Goal: Transaction & Acquisition: Purchase product/service

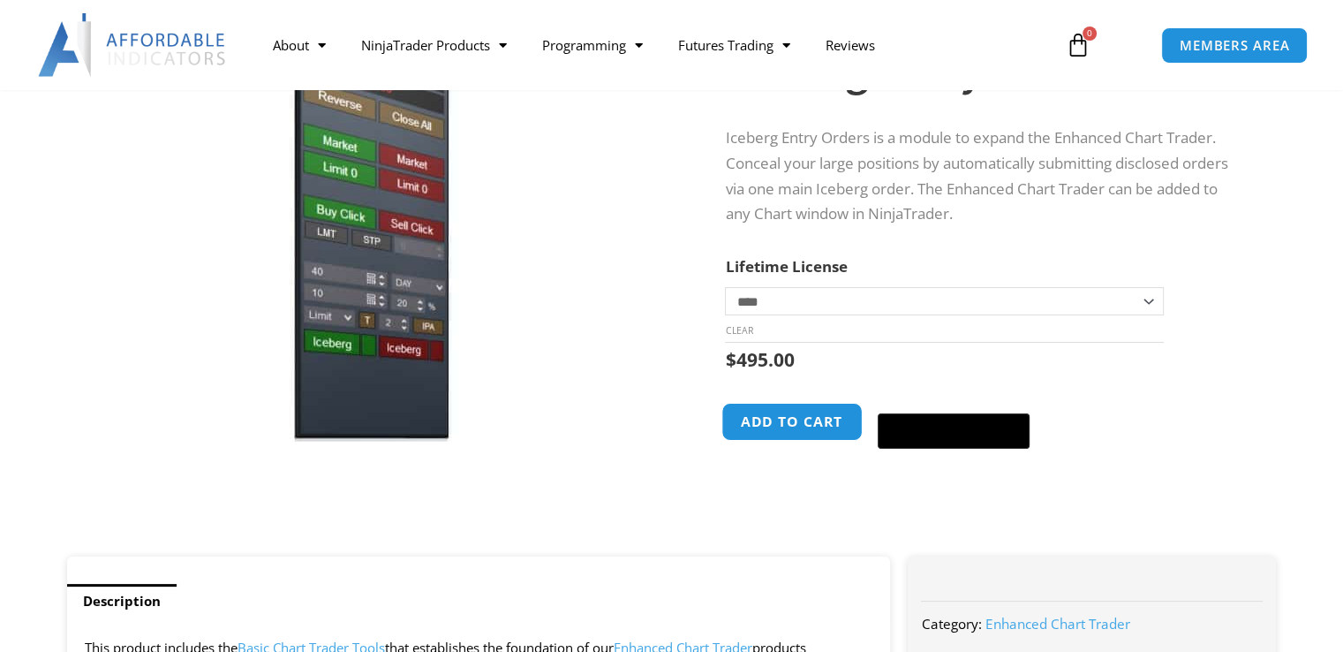
click at [777, 418] on button "Add to cart" at bounding box center [792, 422] width 141 height 38
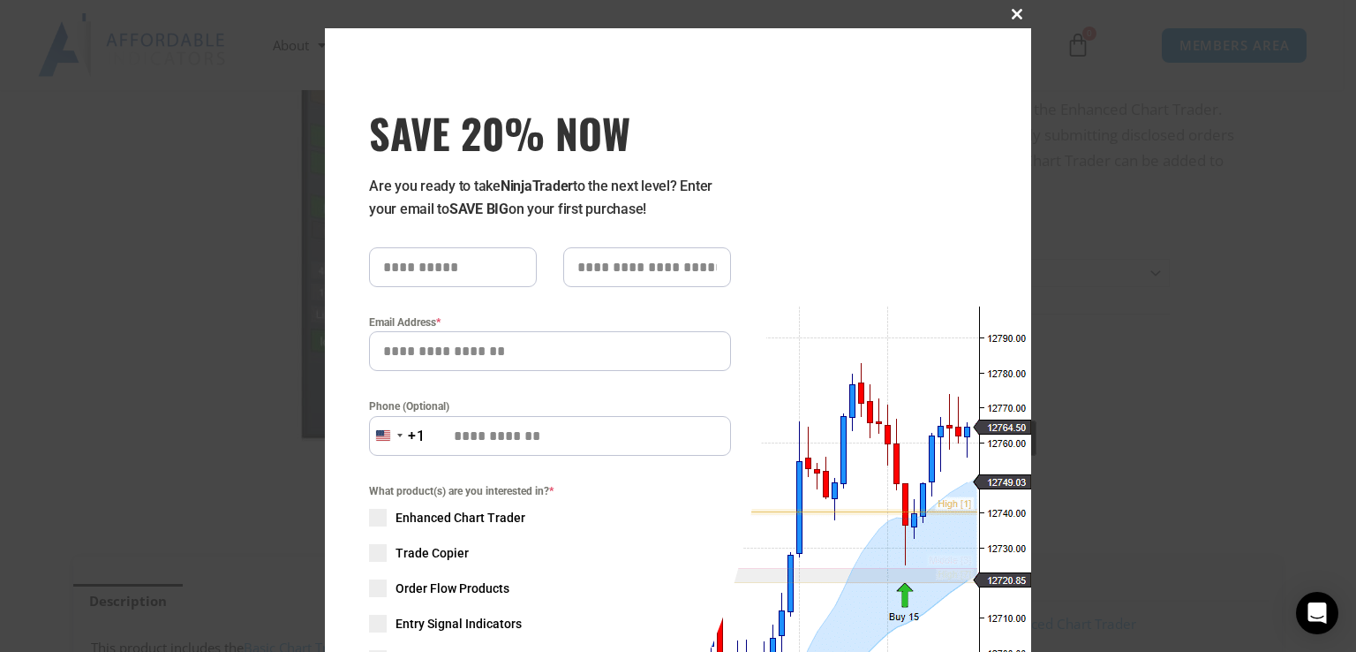
click at [1003, 16] on span "SAVE 20% NOW popup" at bounding box center [1017, 14] width 28 height 11
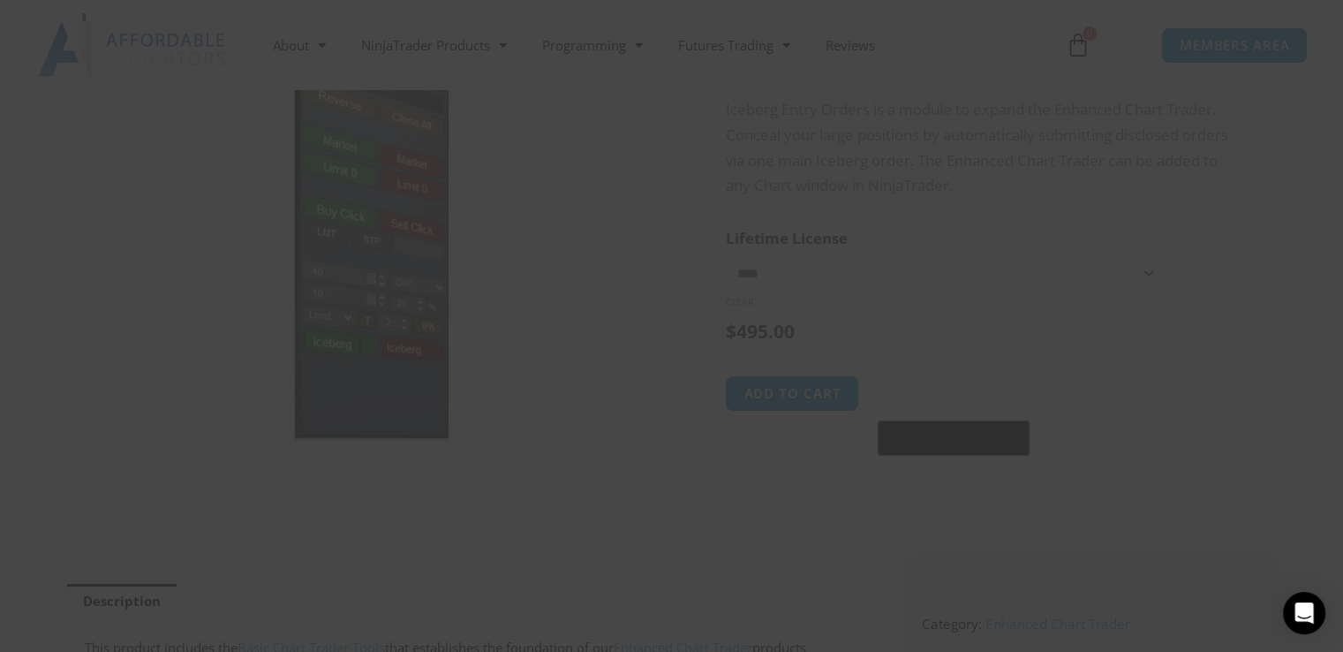
click at [1010, 11] on div "About Contact Us Premium Support Team Partners NinjaTrader NinjaTrader FAQ Ninj…" at bounding box center [671, 45] width 1343 height 90
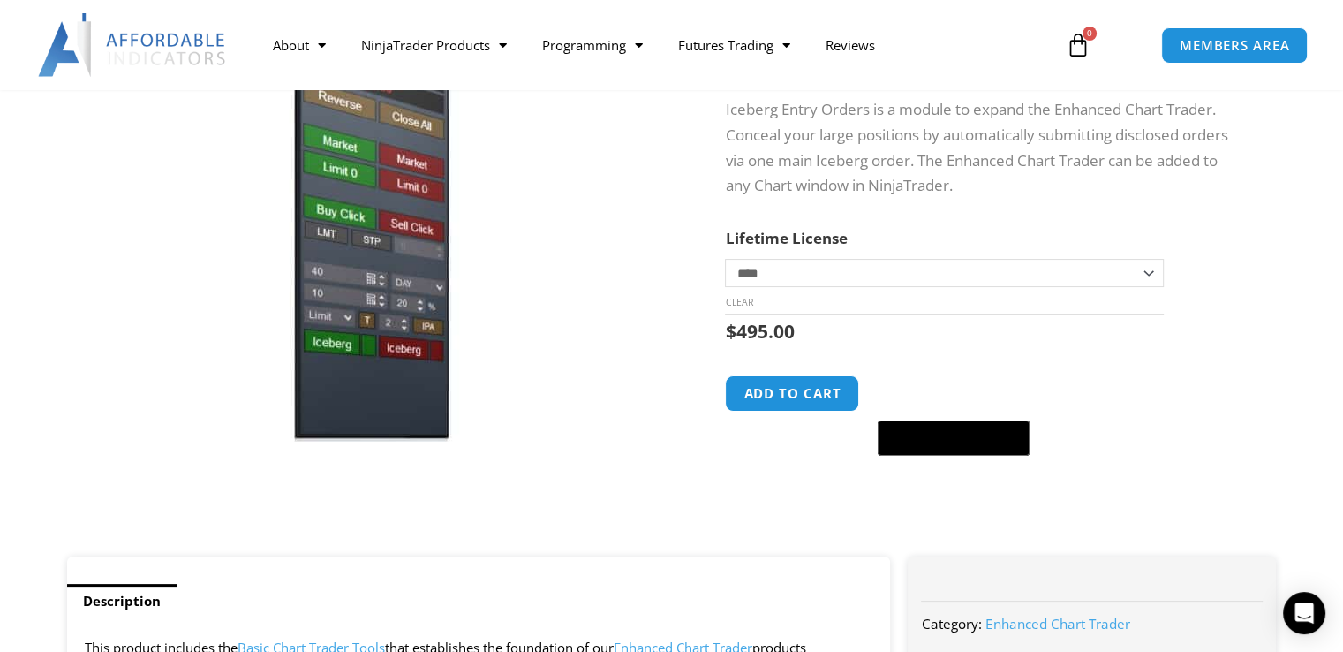
click at [825, 374] on div "$ 495.00 Iceberg Entry Orders quantity Add to cart @import url(//[DOMAIN_NAME][…" at bounding box center [983, 385] width 516 height 142
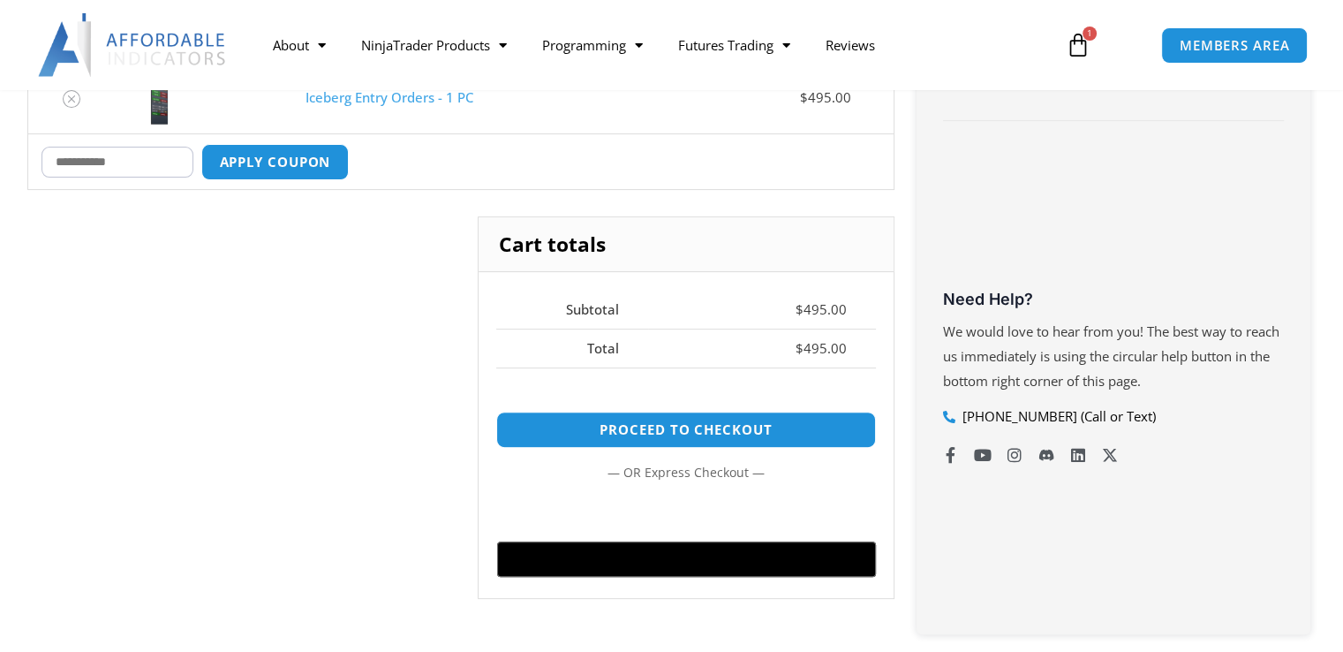
scroll to position [471, 0]
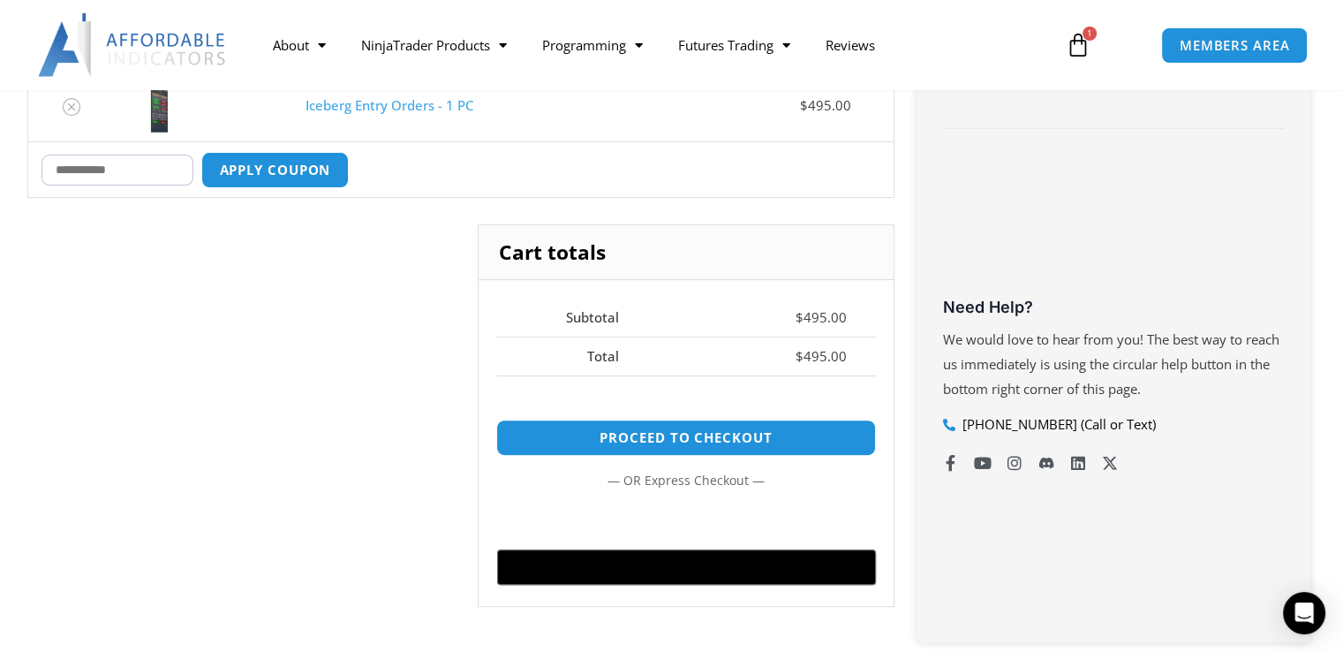
click at [136, 164] on input "Coupon:" at bounding box center [117, 170] width 152 height 31
paste input "****"
type input "****"
click at [323, 151] on button "Apply coupon" at bounding box center [274, 170] width 155 height 38
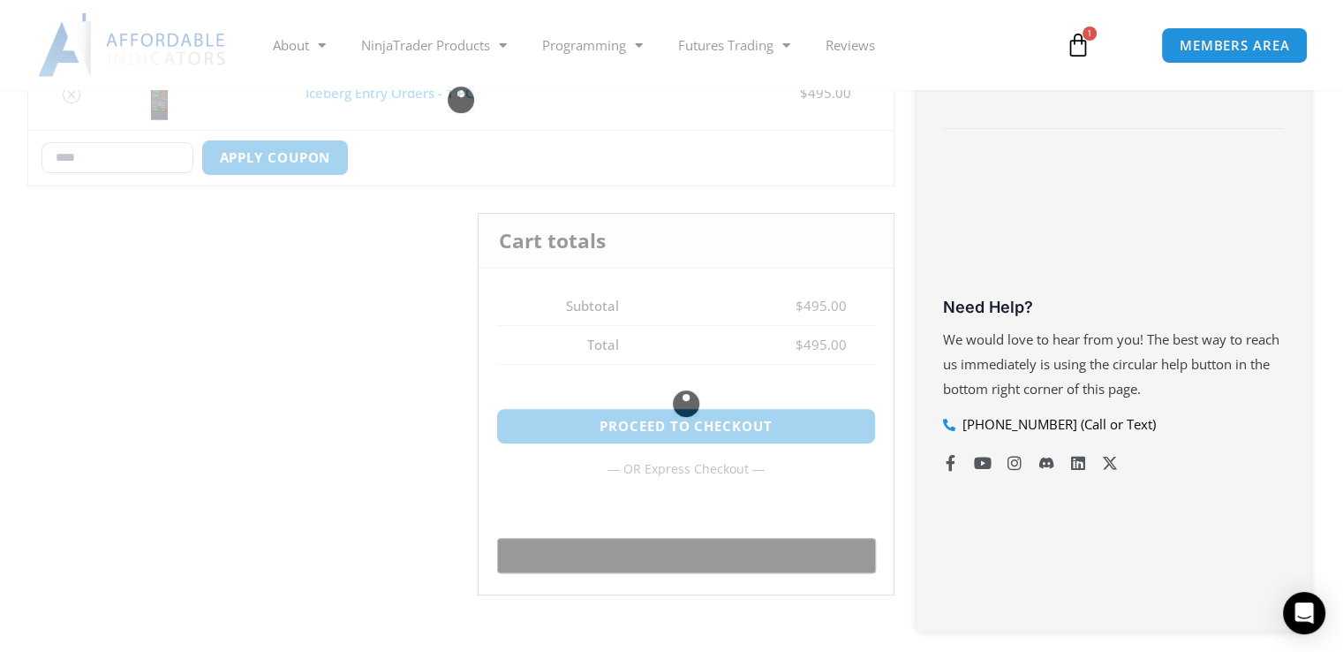
type button "Apply coupon"
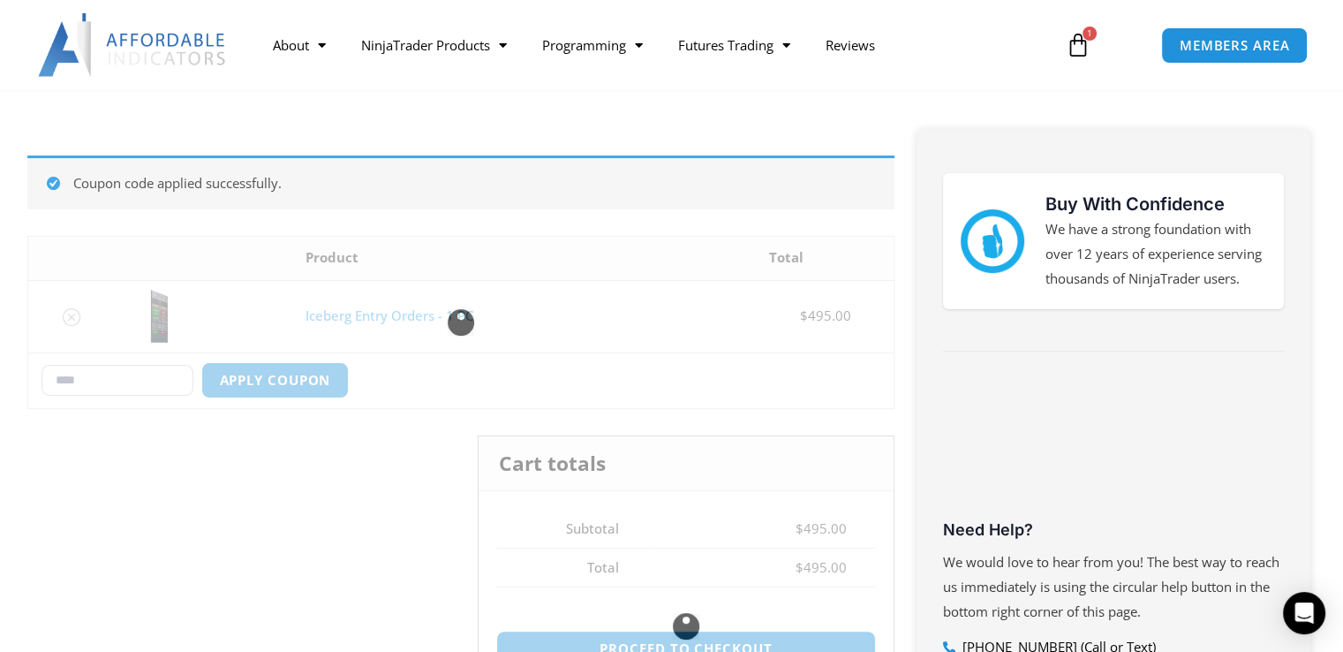
scroll to position [235, 0]
